Goal: Task Accomplishment & Management: Manage account settings

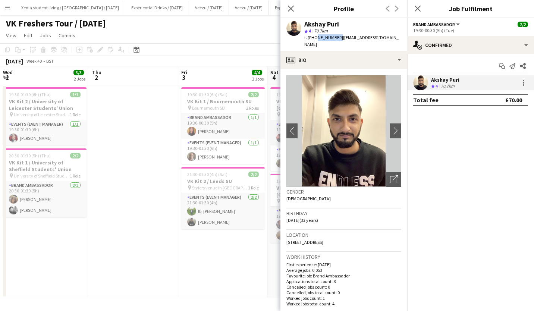
scroll to position [0, 237]
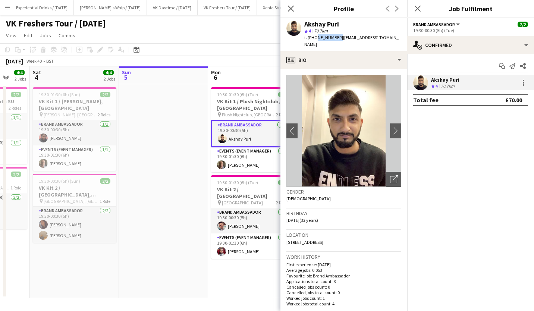
click at [419, 10] on icon "Close pop-in" at bounding box center [417, 9] width 6 height 6
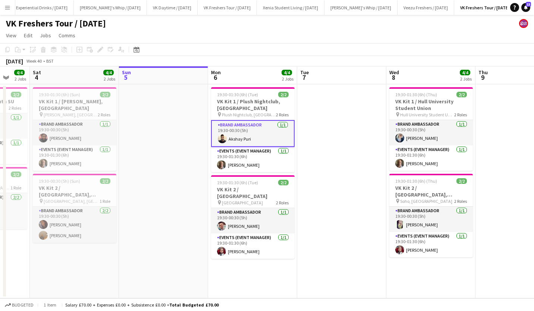
click at [248, 101] on h3 "VK Kit 1 / Plush Nightclub, [GEOGRAPHIC_DATA]" at bounding box center [252, 104] width 83 height 13
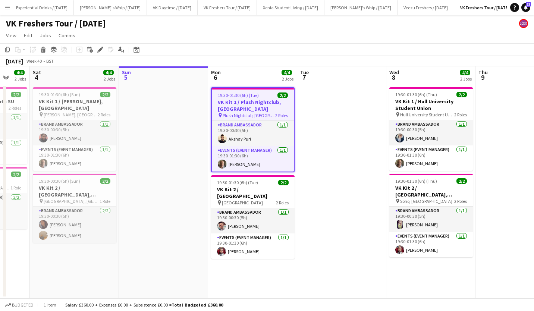
click at [97, 47] on div "Edit" at bounding box center [100, 49] width 9 height 9
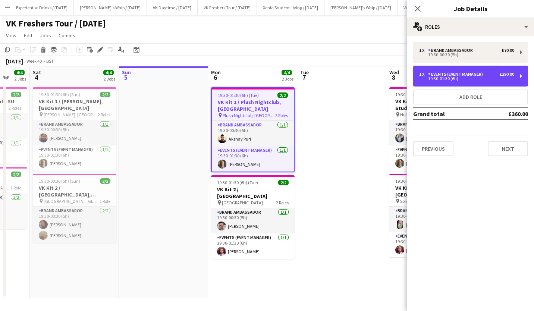
click at [508, 70] on div "1 x Events (Event Manager) £290.00 19:30-01:30 (6h)" at bounding box center [470, 76] width 115 height 21
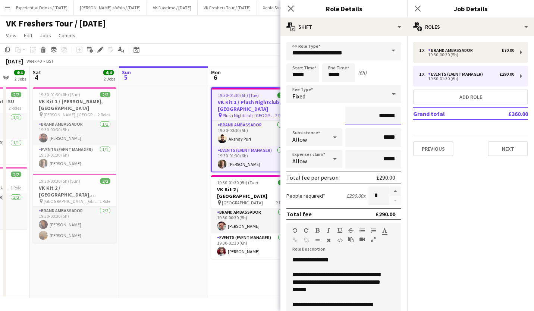
click at [376, 115] on input "*******" at bounding box center [373, 116] width 56 height 19
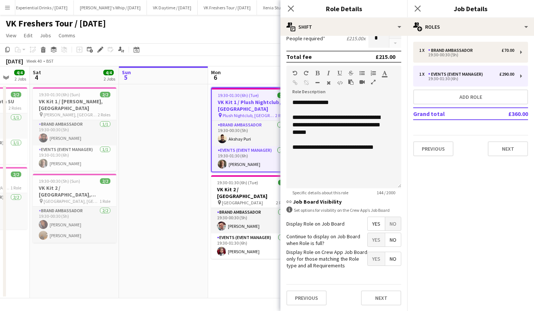
type input "*******"
click at [373, 294] on button "Next" at bounding box center [381, 297] width 40 height 15
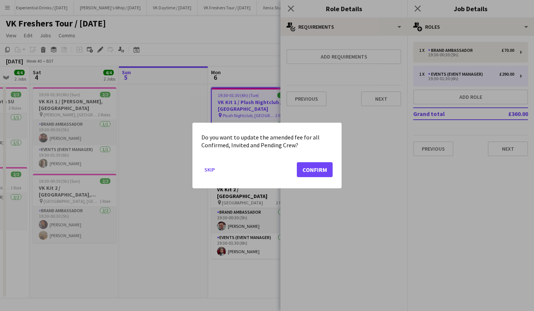
scroll to position [0, 0]
click at [322, 168] on button "Confirm" at bounding box center [315, 169] width 36 height 15
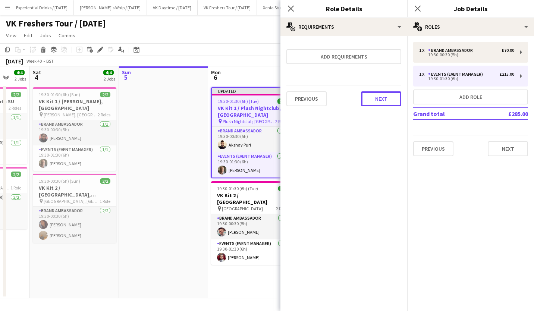
click at [386, 96] on button "Next" at bounding box center [381, 98] width 40 height 15
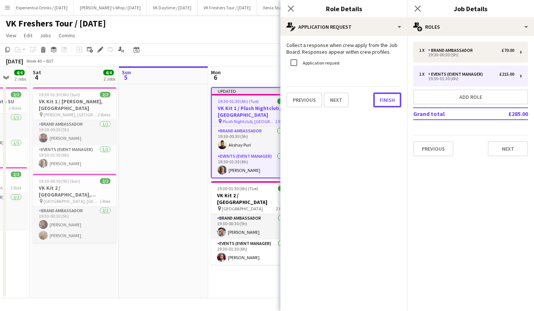
click at [386, 96] on button "Finish" at bounding box center [387, 99] width 28 height 15
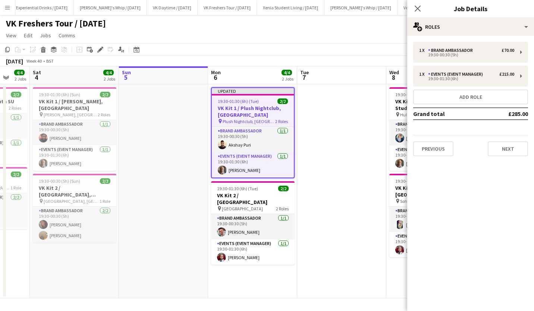
click at [415, 8] on icon "Close pop-in" at bounding box center [417, 9] width 6 height 6
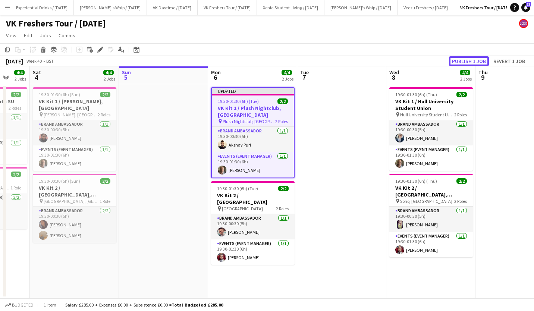
click at [462, 63] on button "Publish 1 job" at bounding box center [469, 61] width 40 height 10
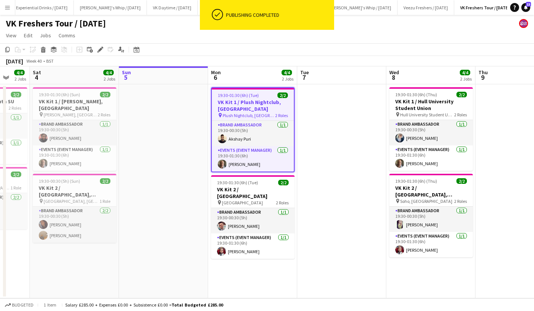
drag, startPoint x: 462, startPoint y: 63, endPoint x: 318, endPoint y: 165, distance: 176.8
click at [318, 165] on app-calendar "Copy Paste Paste Ctrl+V Paste with crew Ctrl+Shift+V Paste linked Job [GEOGRAPH…" at bounding box center [267, 170] width 534 height 255
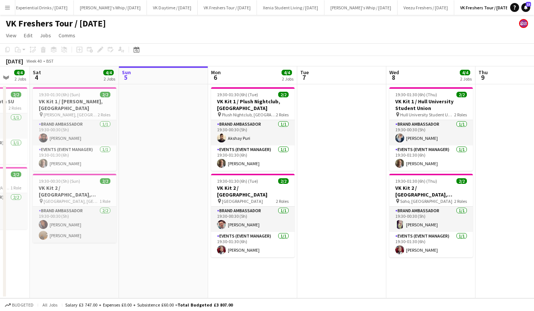
click at [240, 136] on app-card-role "Brand Ambassador [DATE] 19:30-00:30 (5h) [PERSON_NAME]" at bounding box center [252, 132] width 83 height 25
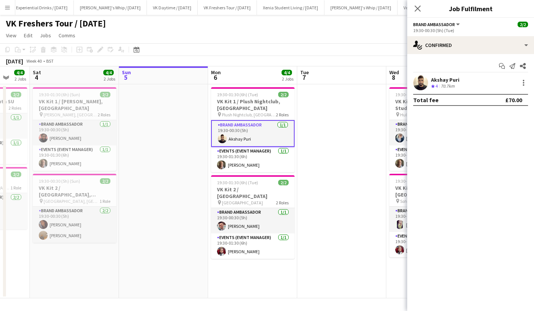
click at [441, 79] on div "Akshay Puri" at bounding box center [445, 79] width 28 height 7
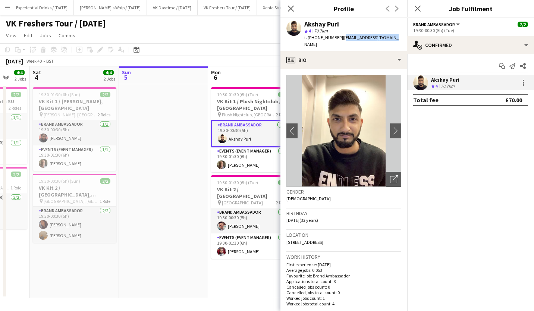
drag, startPoint x: 339, startPoint y: 37, endPoint x: 386, endPoint y: 39, distance: 47.4
click at [386, 39] on span "| [EMAIL_ADDRESS][DOMAIN_NAME]" at bounding box center [351, 41] width 94 height 12
copy span "[EMAIL_ADDRESS][DOMAIN_NAME]"
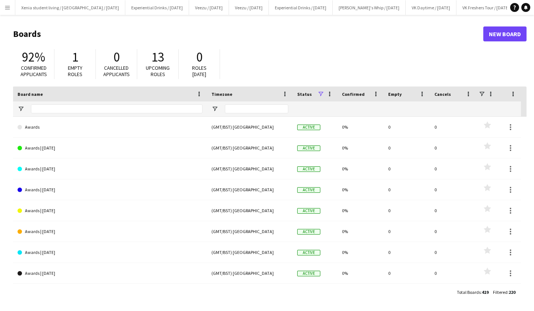
click at [5, 3] on button "Menu" at bounding box center [7, 7] width 15 height 15
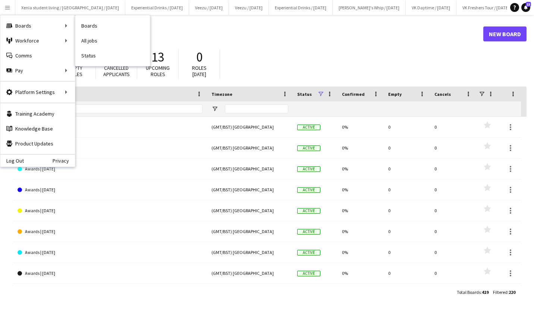
click at [101, 35] on link "All jobs" at bounding box center [112, 40] width 75 height 15
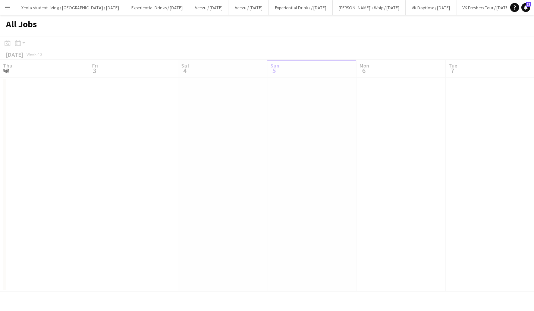
scroll to position [0, 178]
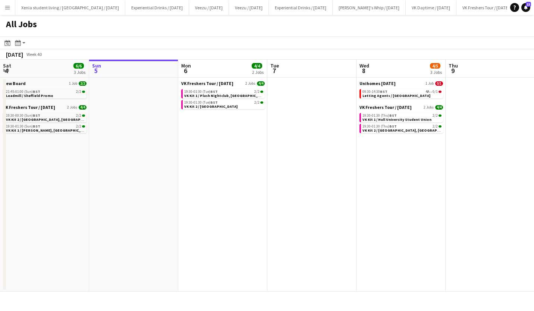
click at [233, 106] on span "VK Kit 2 / [GEOGRAPHIC_DATA]" at bounding box center [210, 106] width 53 height 5
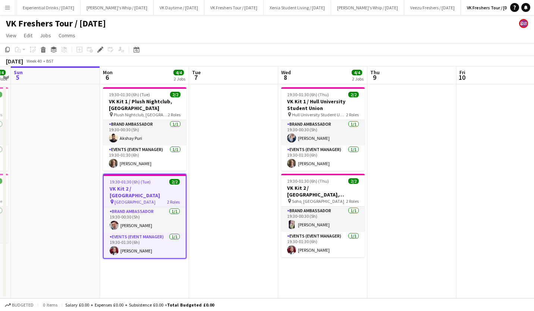
scroll to position [0, 259]
click at [141, 182] on span "19:30-01:30 (6h) (Tue)" at bounding box center [130, 182] width 41 height 6
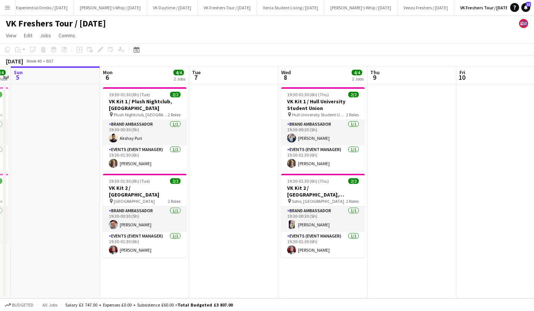
drag, startPoint x: 141, startPoint y: 182, endPoint x: 136, endPoint y: 184, distance: 4.7
click at [136, 184] on app-job-card "19:30-01:30 (6h) (Tue) 2/2 VK Kit 2 / University of Chichester pin University o…" at bounding box center [144, 215] width 83 height 83
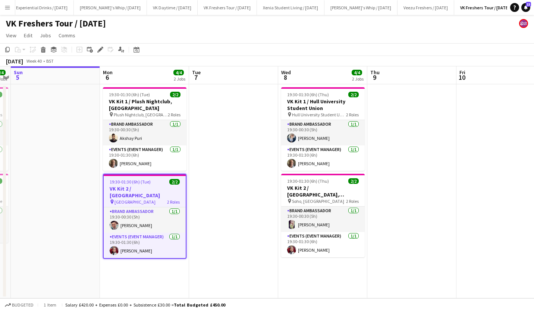
click at [100, 48] on icon "Edit" at bounding box center [100, 50] width 6 height 6
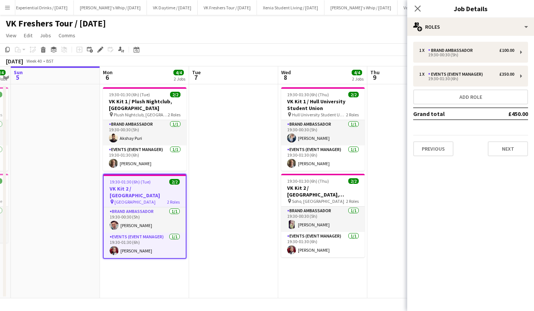
click at [146, 190] on h3 "VK Kit 2 / [GEOGRAPHIC_DATA]" at bounding box center [145, 191] width 82 height 13
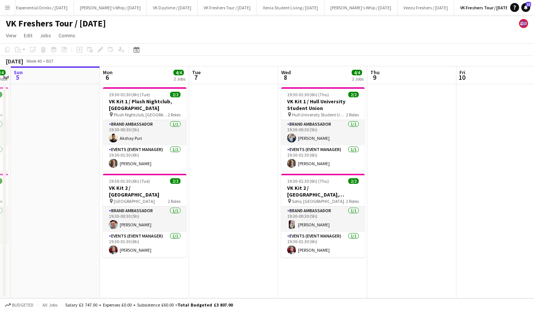
click at [146, 190] on h3 "VK Kit 2 / [GEOGRAPHIC_DATA]" at bounding box center [144, 190] width 83 height 13
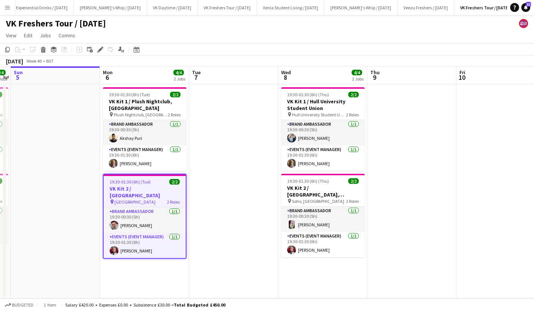
click at [101, 46] on div "Edit" at bounding box center [100, 49] width 9 height 9
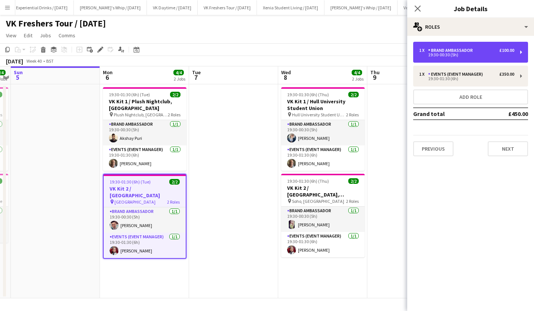
click at [465, 49] on div "Brand Ambassador" at bounding box center [452, 50] width 48 height 5
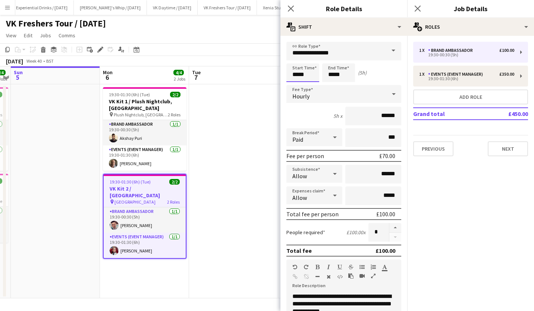
click at [298, 77] on input "*****" at bounding box center [302, 72] width 33 height 19
click at [295, 85] on div at bounding box center [295, 85] width 15 height 7
click at [295, 59] on div at bounding box center [295, 59] width 15 height 7
click at [311, 85] on div at bounding box center [310, 85] width 15 height 7
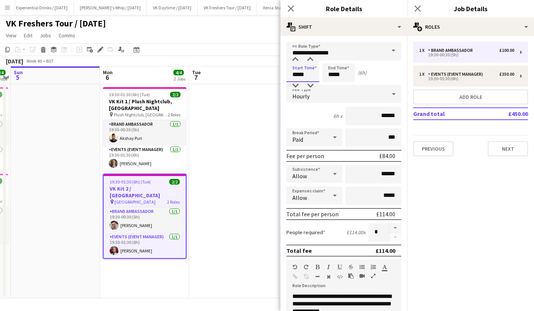
type input "*****"
click at [311, 85] on div at bounding box center [310, 85] width 15 height 7
click at [340, 70] on input "*****" at bounding box center [338, 72] width 33 height 19
click at [329, 85] on div at bounding box center [330, 85] width 15 height 7
click at [349, 85] on div at bounding box center [345, 85] width 15 height 7
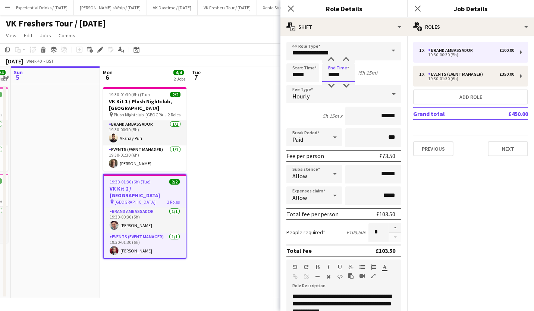
type input "*****"
click at [349, 85] on div at bounding box center [345, 85] width 15 height 7
click at [297, 74] on input "*****" at bounding box center [302, 72] width 33 height 19
click at [295, 85] on div at bounding box center [295, 85] width 15 height 7
click at [310, 85] on div at bounding box center [310, 85] width 15 height 7
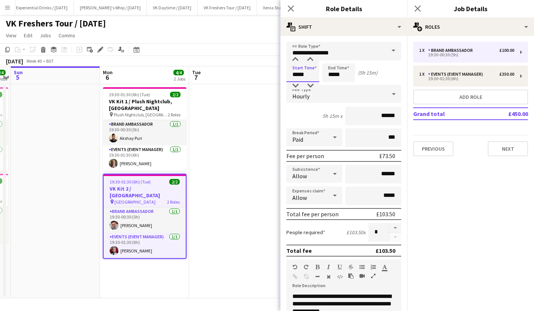
type input "*****"
click at [310, 85] on div at bounding box center [310, 85] width 15 height 7
click at [332, 75] on input "*****" at bounding box center [338, 72] width 33 height 19
click at [332, 84] on div at bounding box center [330, 85] width 15 height 7
click at [346, 85] on div at bounding box center [345, 85] width 15 height 7
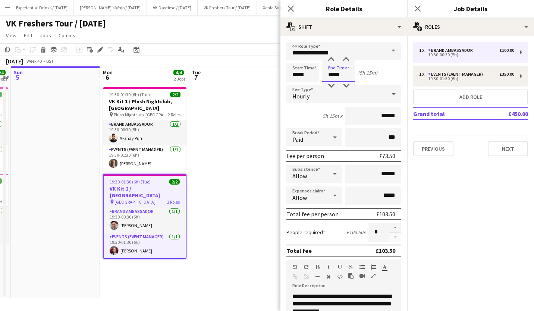
type input "*****"
click at [346, 85] on div at bounding box center [345, 85] width 15 height 7
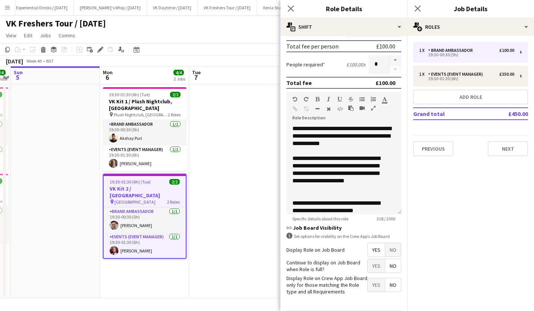
scroll to position [194, 0]
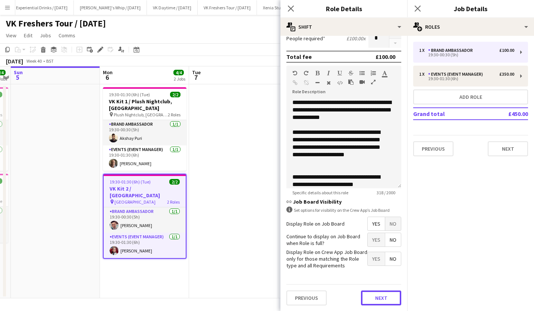
click at [380, 294] on button "Next" at bounding box center [381, 297] width 40 height 15
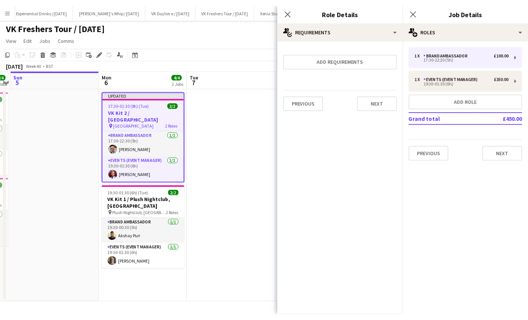
scroll to position [0, 0]
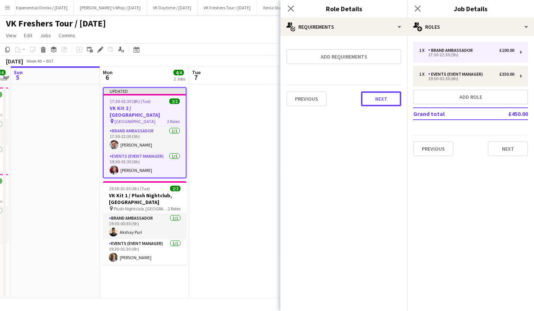
click at [376, 97] on button "Next" at bounding box center [381, 98] width 40 height 15
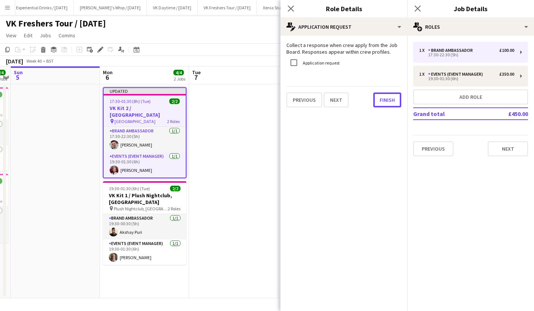
click at [376, 97] on button "Finish" at bounding box center [387, 99] width 28 height 15
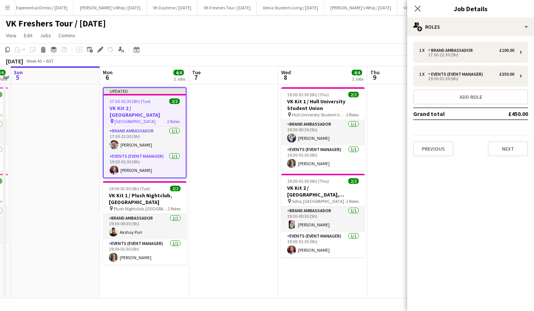
click at [418, 7] on icon at bounding box center [417, 9] width 6 height 6
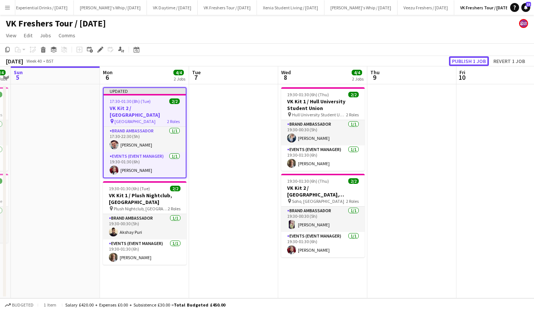
click at [467, 63] on button "Publish 1 job" at bounding box center [469, 61] width 40 height 10
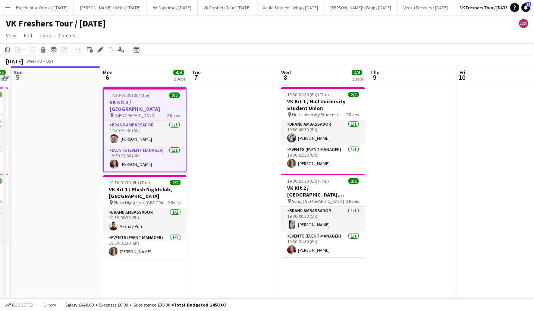
click at [142, 136] on app-card-role "Brand Ambassador 1/1 17:30-22:30 (5h) Brandon Wright" at bounding box center [145, 133] width 82 height 25
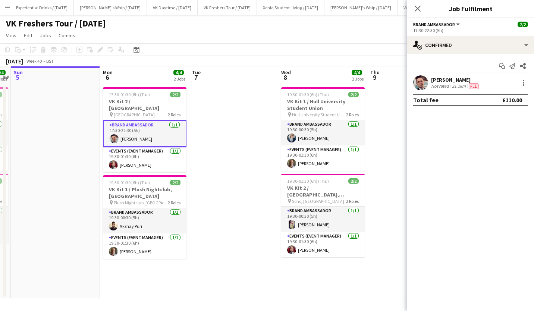
click at [448, 79] on div "[PERSON_NAME]" at bounding box center [455, 79] width 49 height 7
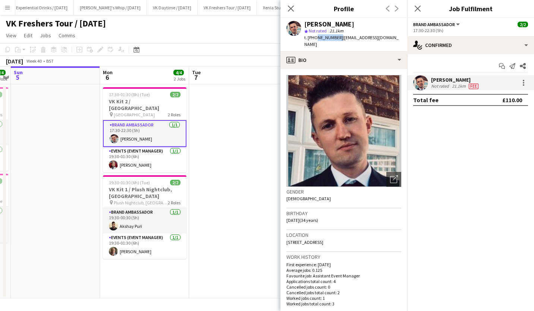
drag, startPoint x: 314, startPoint y: 37, endPoint x: 336, endPoint y: 37, distance: 21.6
click at [336, 37] on span "t. +447713774141" at bounding box center [323, 38] width 39 height 6
copy span "7713774141"
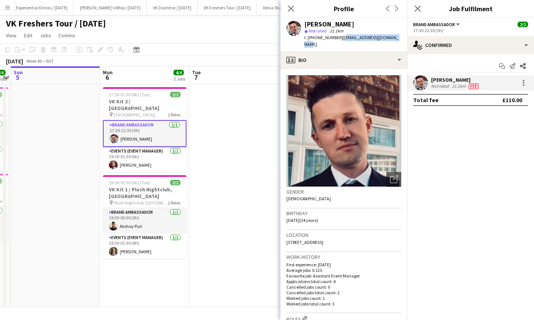
drag, startPoint x: 339, startPoint y: 38, endPoint x: 402, endPoint y: 37, distance: 62.2
click at [402, 37] on app-profile-header "Brandon Wright star Not rated 21.1km t. +447713774141 | brandonevents07@gmail.c…" at bounding box center [343, 34] width 127 height 33
copy span "brandonevents07@gmail.com"
